Goal: Navigation & Orientation: Find specific page/section

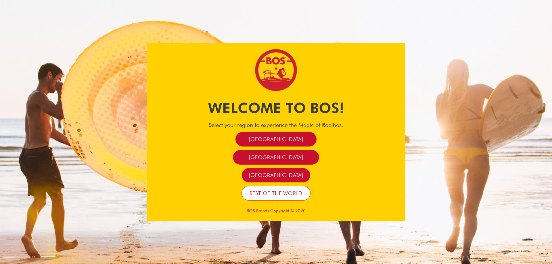
click at [270, 196] on span "Rest of the world" at bounding box center [276, 193] width 53 height 7
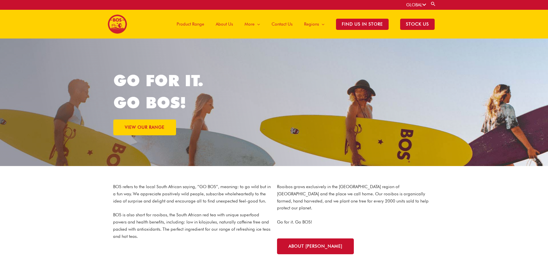
click at [425, 5] on icon at bounding box center [424, 5] width 4 height 4
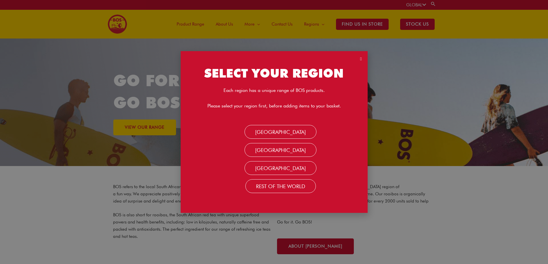
click at [379, 66] on div "SELECT YOUR REGION Each region has a unique range of BOS products. Please selec…" at bounding box center [274, 132] width 548 height 264
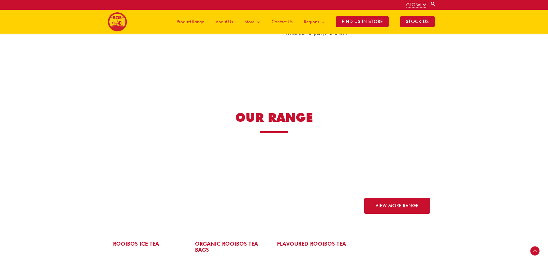
scroll to position [715, 0]
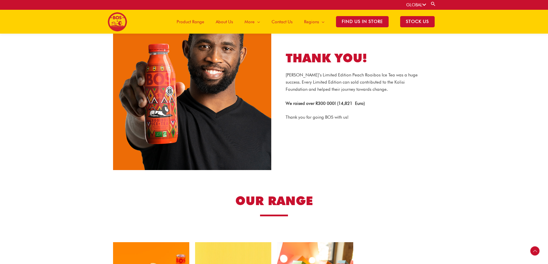
click at [283, 21] on span "Contact Us" at bounding box center [281, 21] width 21 height 17
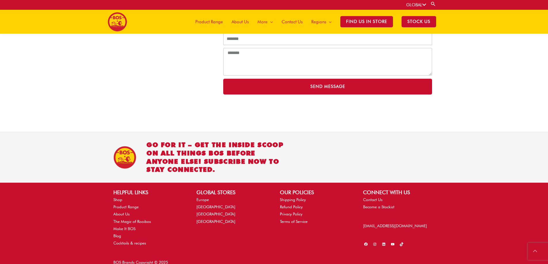
scroll to position [177, 0]
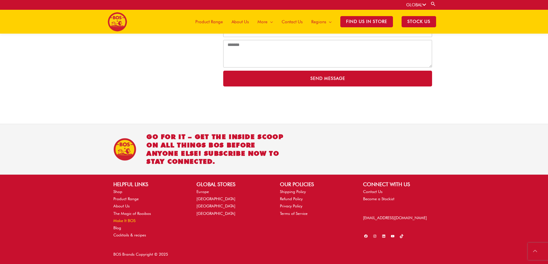
click at [128, 220] on link "Make It BOS" at bounding box center [124, 220] width 22 height 5
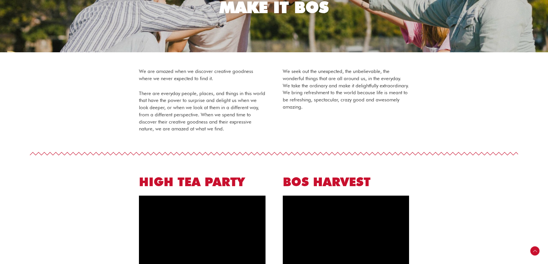
scroll to position [15, 0]
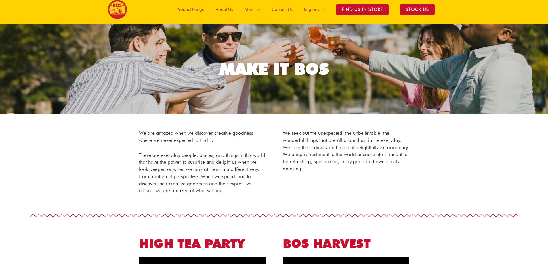
click at [225, 7] on span "About Us" at bounding box center [224, 9] width 17 height 17
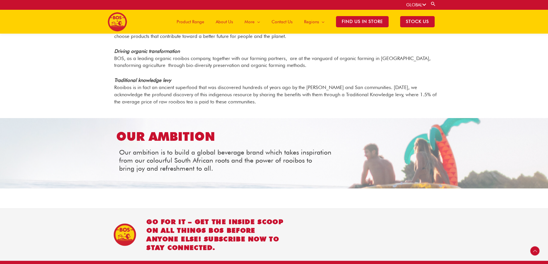
scroll to position [668, 0]
